Goal: Transaction & Acquisition: Purchase product/service

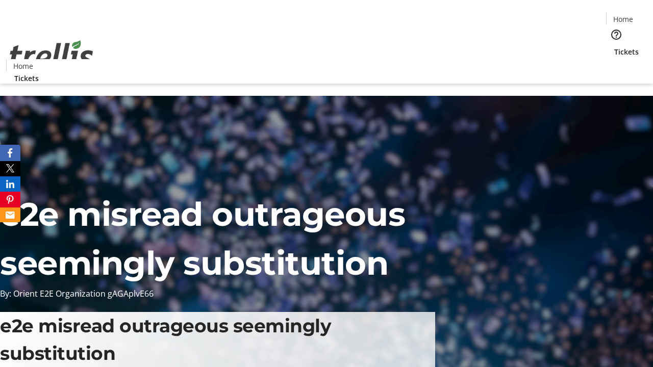
click at [614, 46] on span "Tickets" at bounding box center [626, 51] width 24 height 11
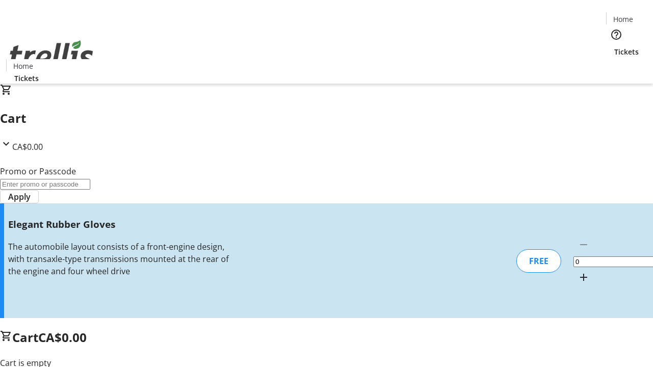
click at [577, 271] on mat-icon "Increment by one" at bounding box center [583, 277] width 12 height 12
type input "1"
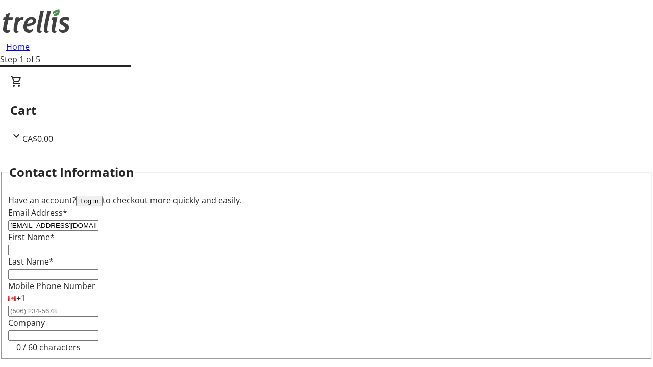
type input "[EMAIL_ADDRESS][DOMAIN_NAME]"
type input "Kale"
type input "[PERSON_NAME]"
